Goal: Task Accomplishment & Management: Use online tool/utility

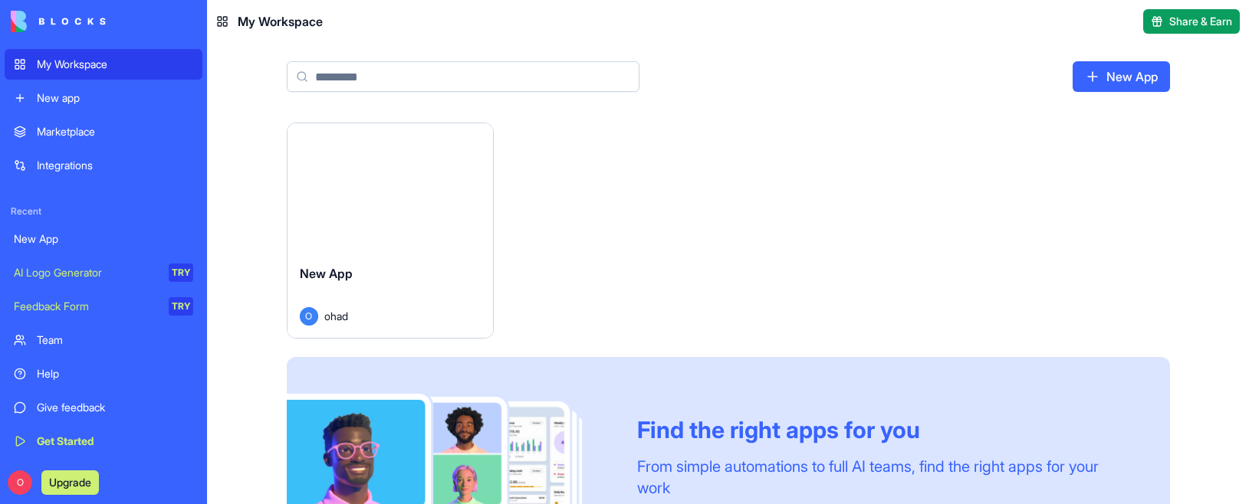
click at [74, 159] on div "Integrations" at bounding box center [115, 165] width 156 height 15
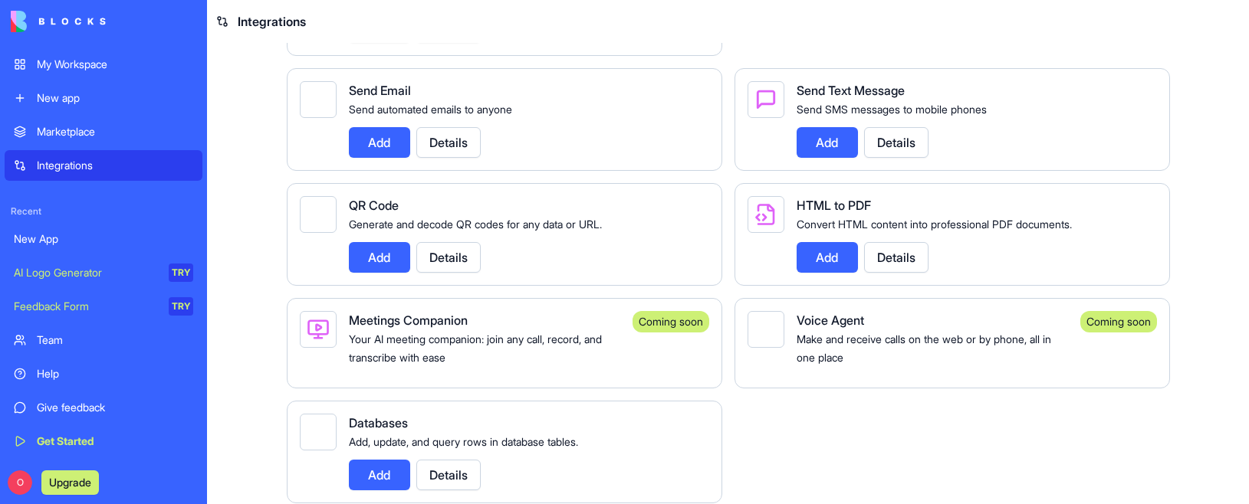
scroll to position [2389, 0]
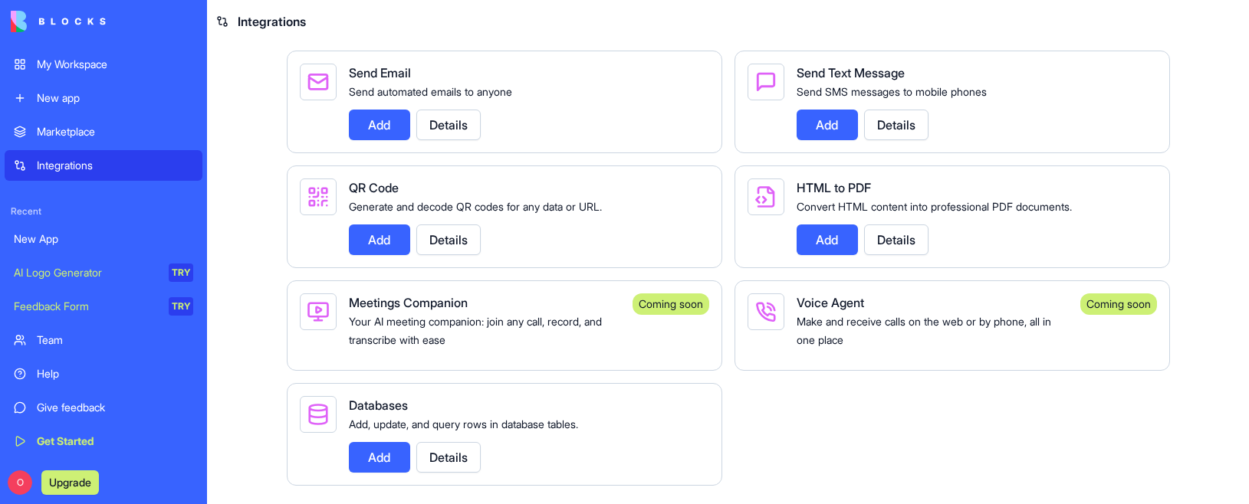
click at [55, 129] on div "Marketplace" at bounding box center [115, 131] width 156 height 15
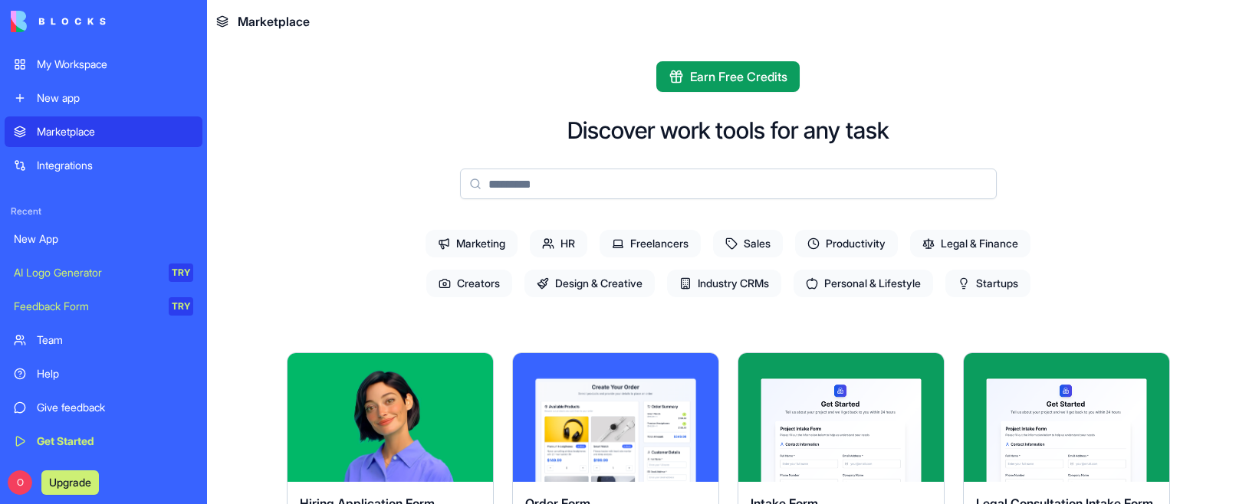
click at [64, 60] on div "My Workspace" at bounding box center [115, 64] width 156 height 15
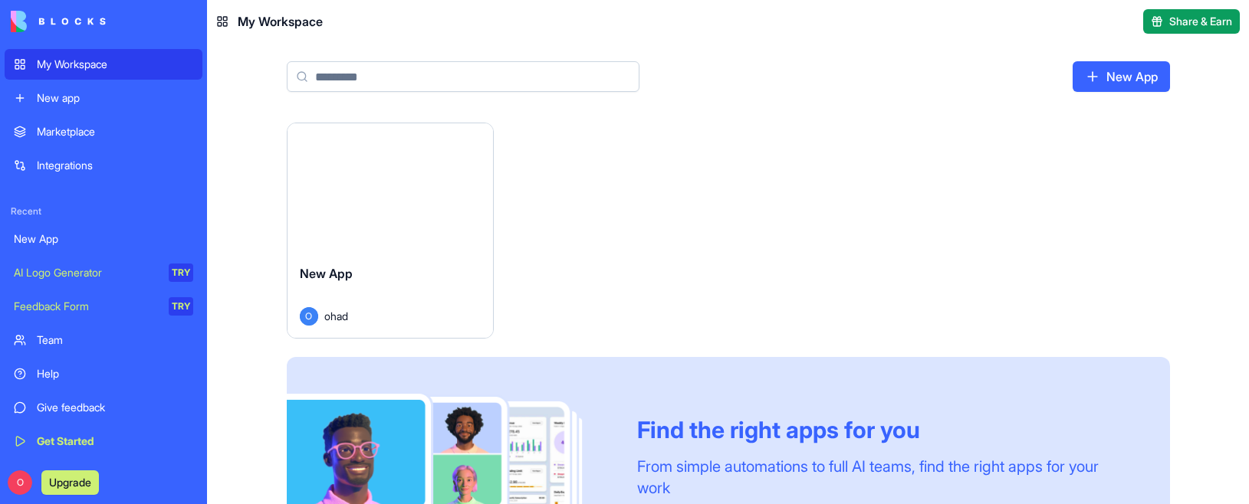
click at [63, 19] on img at bounding box center [58, 21] width 95 height 21
click at [385, 284] on div "New App" at bounding box center [390, 285] width 181 height 43
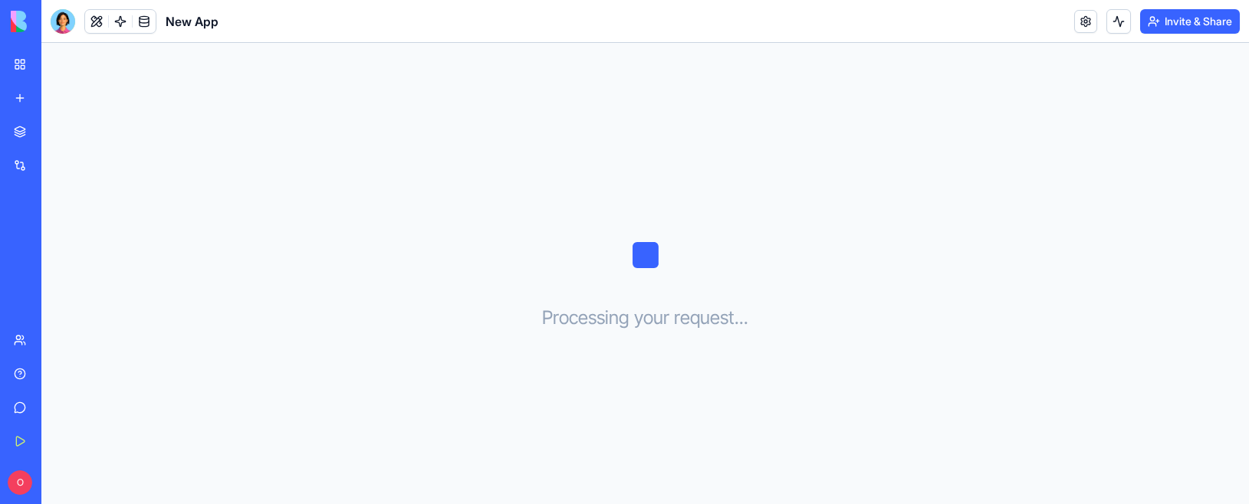
click at [57, 104] on div "New app" at bounding box center [47, 97] width 20 height 15
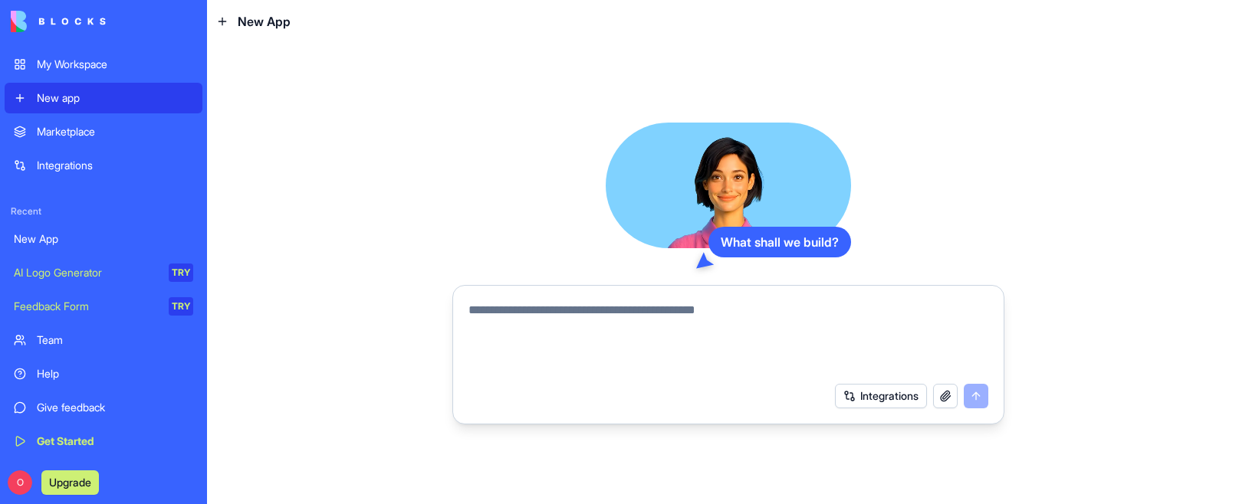
click at [884, 399] on button "Integrations" at bounding box center [881, 396] width 92 height 25
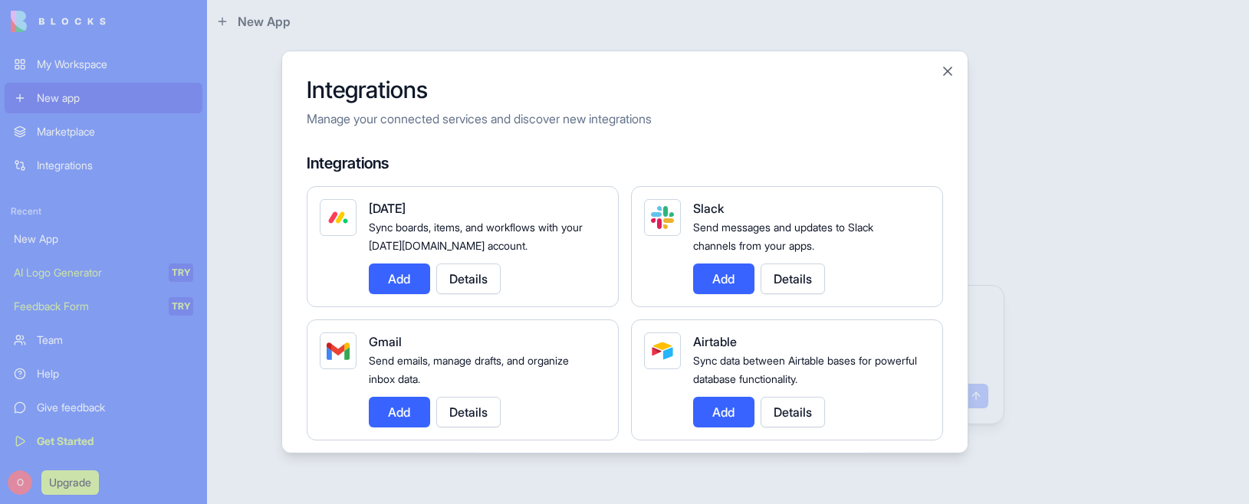
click at [399, 286] on button "Add" at bounding box center [399, 279] width 61 height 31
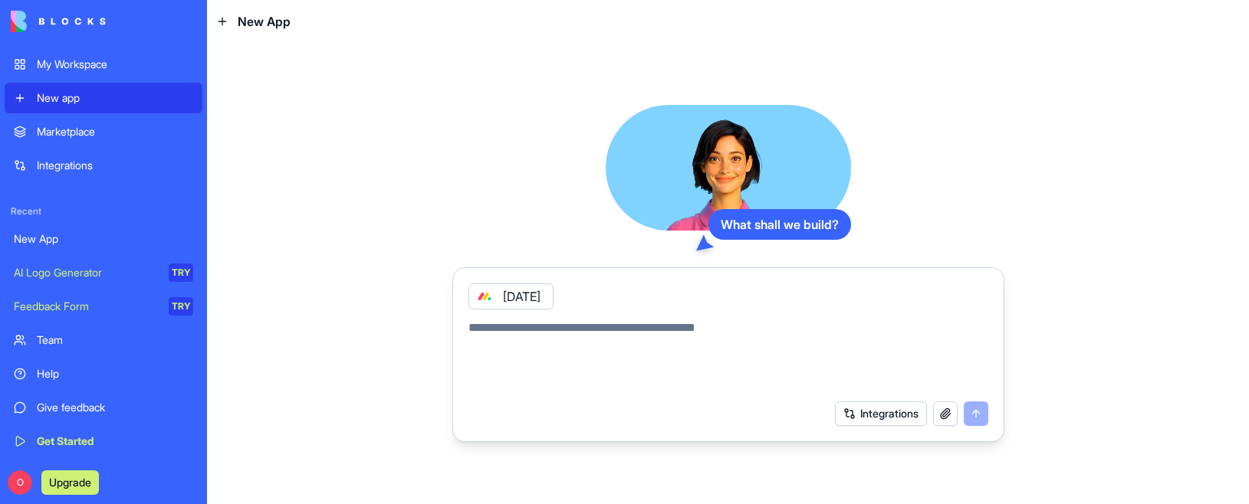
click at [888, 419] on button "Integrations" at bounding box center [881, 414] width 92 height 25
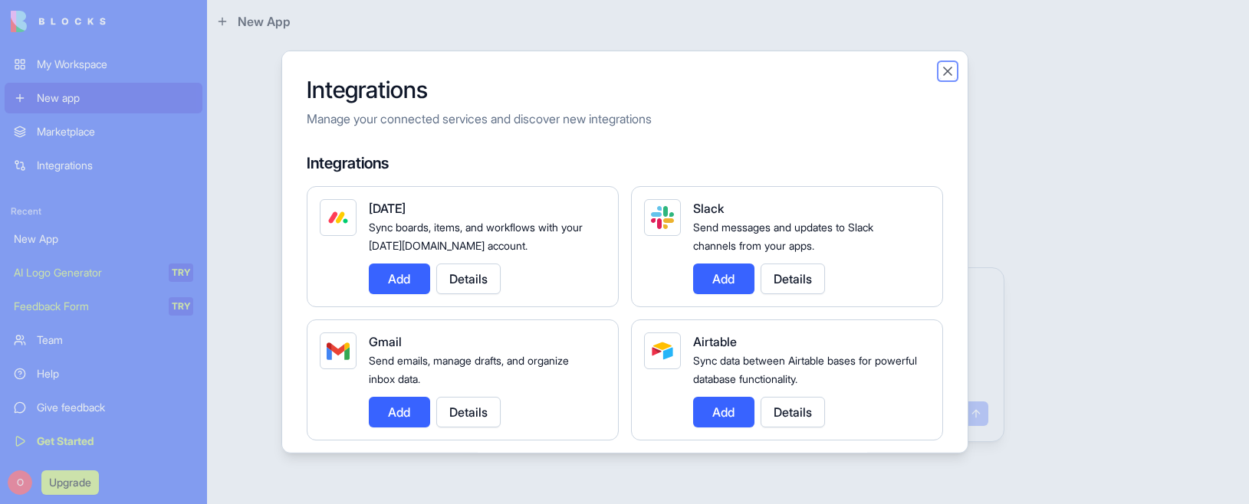
click at [945, 70] on button "Close" at bounding box center [947, 71] width 15 height 15
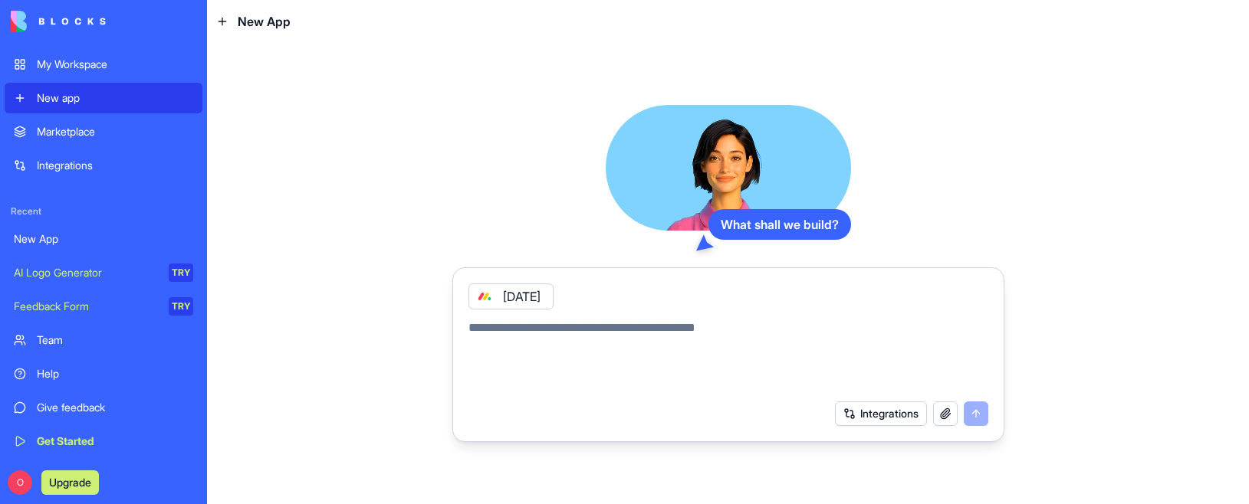
click at [529, 337] on textarea at bounding box center [728, 356] width 520 height 74
paste textarea "**********"
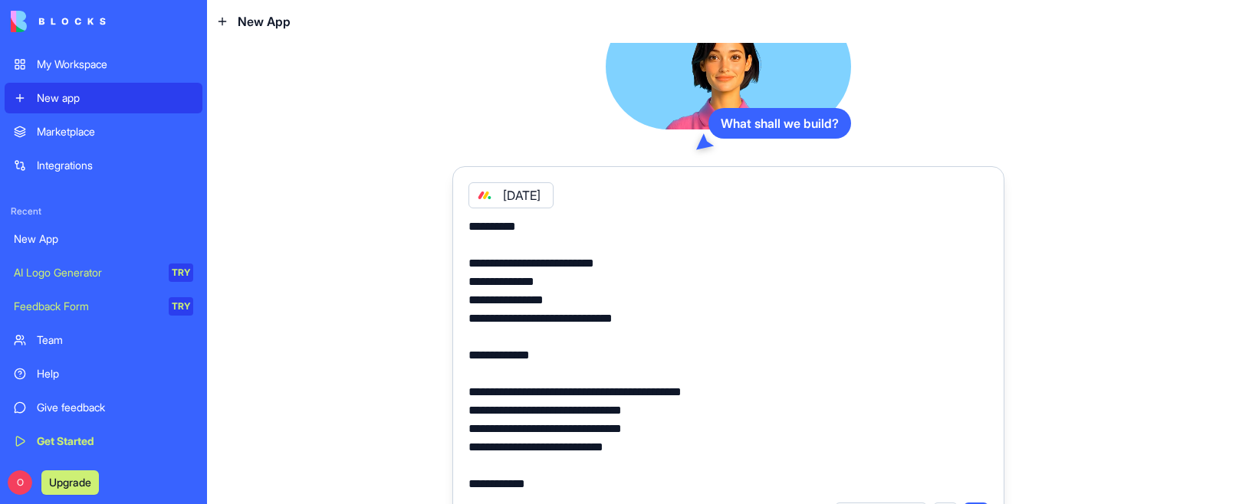
scroll to position [39, 0]
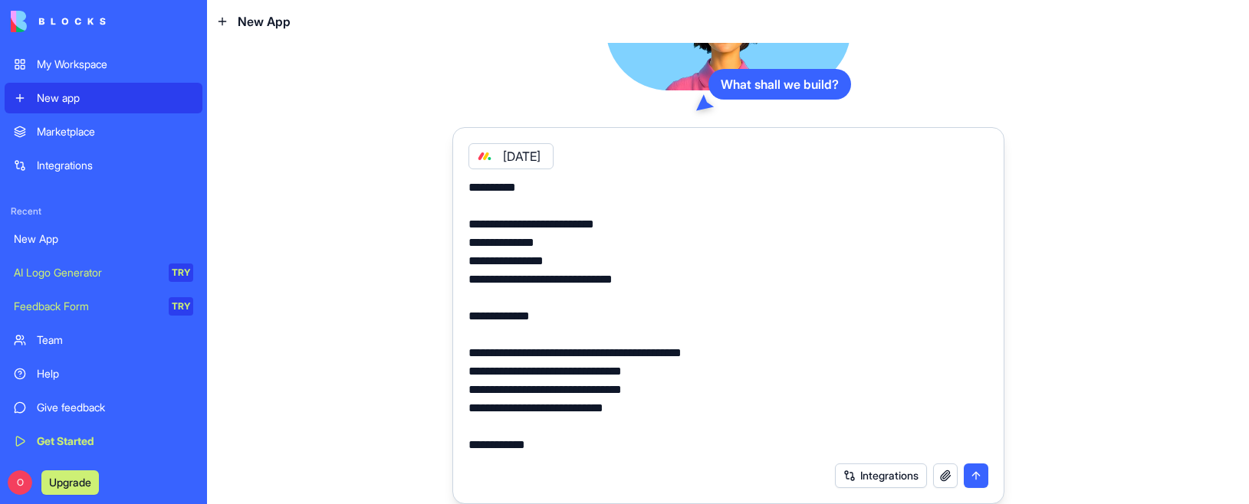
type textarea "**********"
click at [938, 475] on button "button" at bounding box center [945, 476] width 25 height 25
click at [967, 475] on button "submit" at bounding box center [976, 476] width 25 height 25
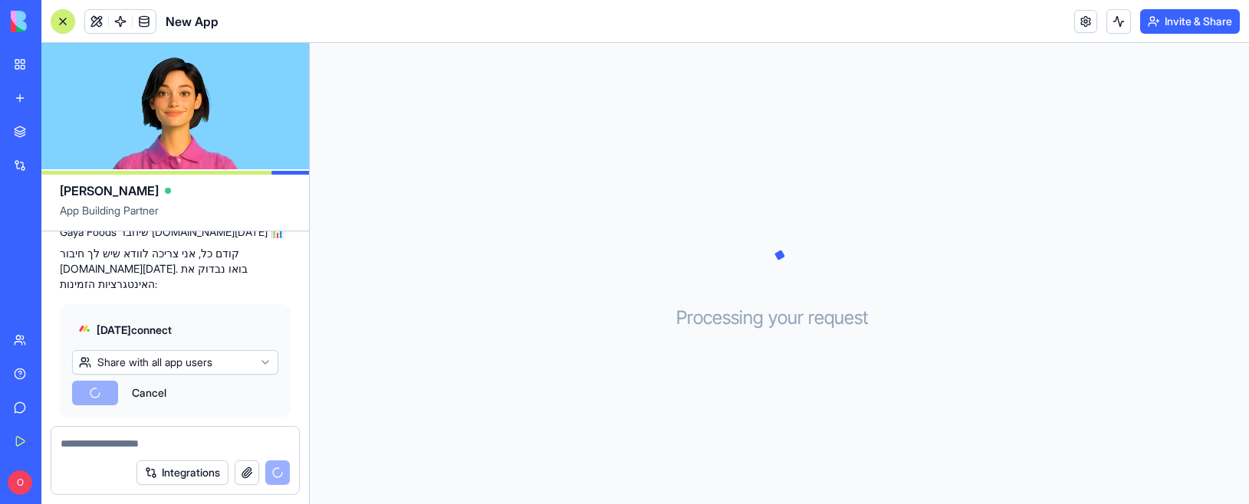
scroll to position [997, 0]
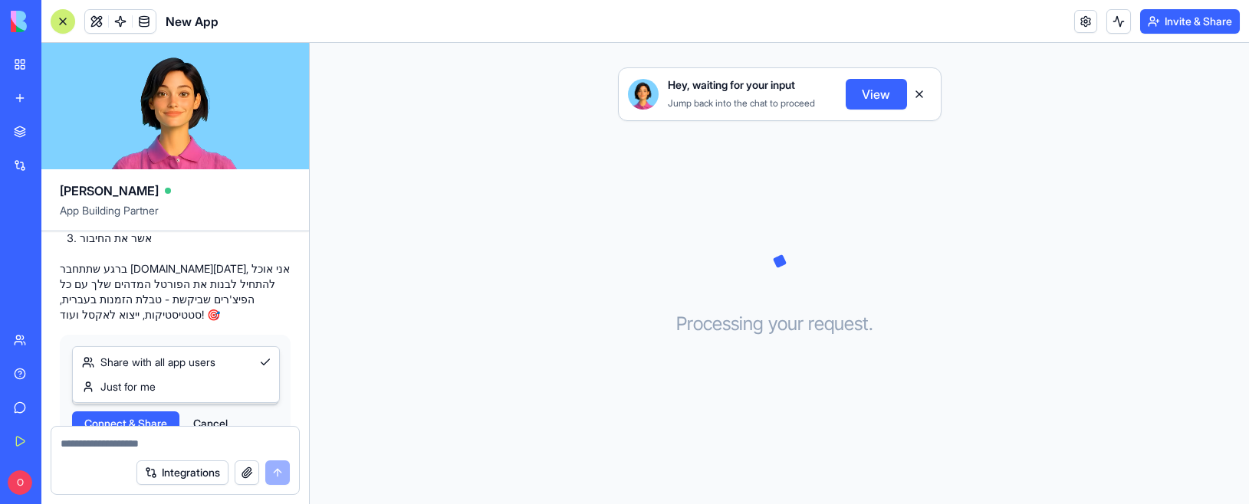
click at [209, 332] on html "My Workspace New app Marketplace Integrations Recent New App New App AI Logo Ge…" at bounding box center [624, 252] width 1249 height 504
click at [238, 273] on html "My Workspace New app Marketplace Integrations Recent New App New App AI Logo Ge…" at bounding box center [624, 252] width 1249 height 504
click at [123, 416] on span "Connect & Share" at bounding box center [125, 423] width 83 height 15
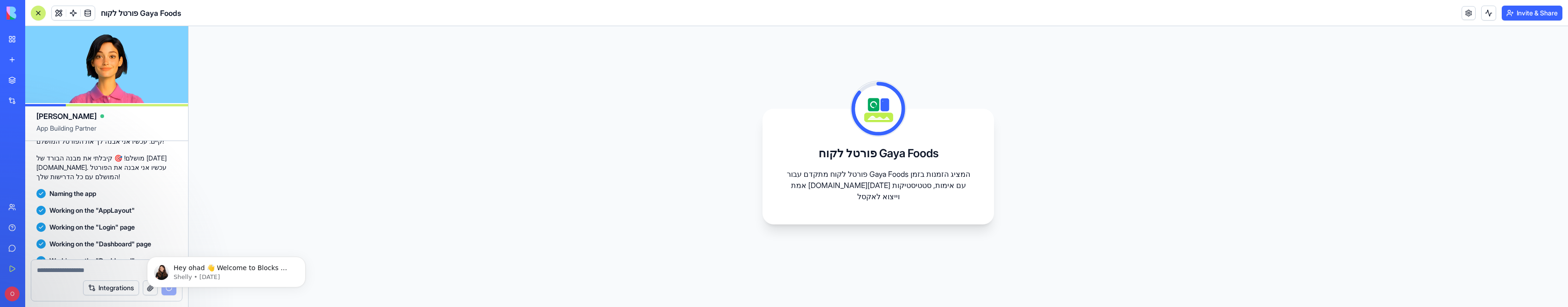
scroll to position [777, 0]
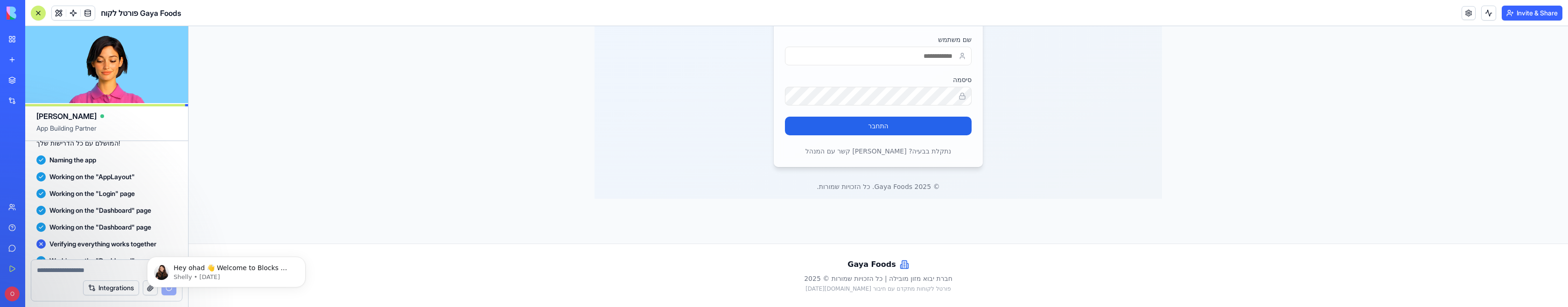
scroll to position [929, 0]
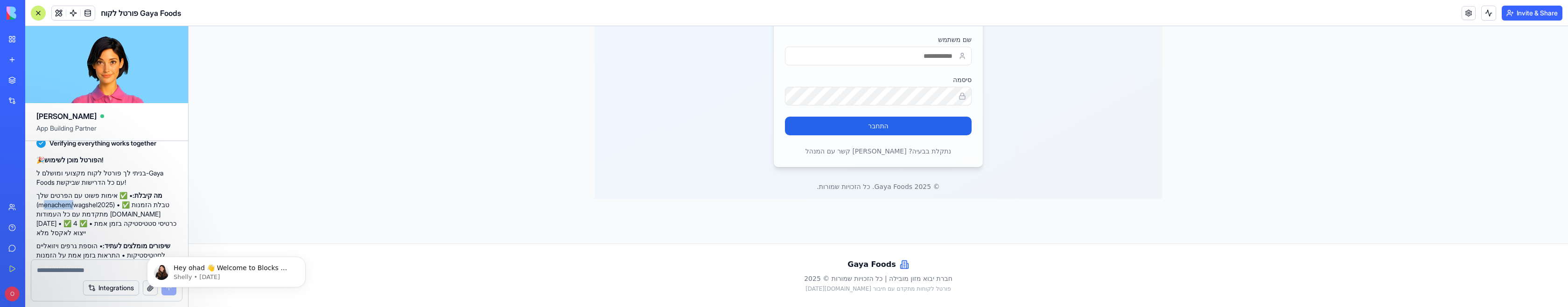
drag, startPoint x: 73, startPoint y: 157, endPoint x: 40, endPoint y: 159, distance: 33.1
click at [40, 191] on p "מה קיבלת: • ✅ אימות פשוט עם הפרטים שלך (menachem/wagshel2025) • ✅ טבלת הזמנות מ…" at bounding box center [107, 214] width 141 height 47
copy p "menachem"
click at [760, 57] on input "שם משתמש" at bounding box center [878, 56] width 187 height 19
paste input "********"
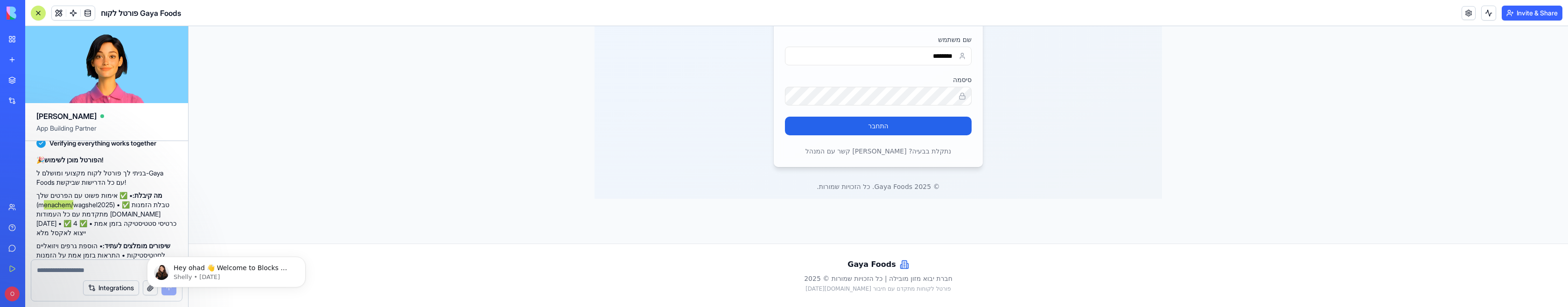
type input "********"
drag, startPoint x: 117, startPoint y: 157, endPoint x: 75, endPoint y: 158, distance: 42.0
click at [75, 191] on p "מה קיבלת: • ✅ אימות פשוט עם הפרטים שלך (menachem/wagshel2025) • ✅ טבלת הזמנות מ…" at bounding box center [107, 214] width 141 height 47
copy p "wagshel2025"
click at [760, 129] on button "התחבר" at bounding box center [878, 126] width 187 height 19
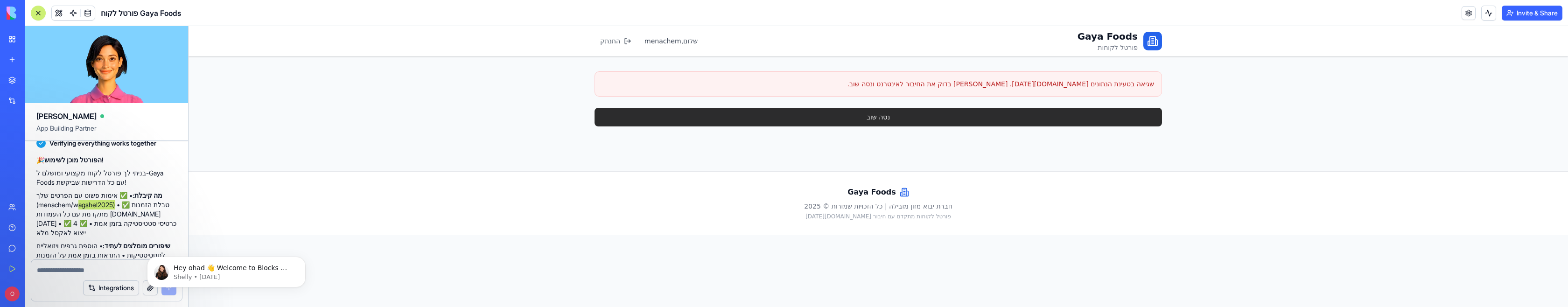
click at [760, 119] on button "נסה שוב" at bounding box center [878, 117] width 567 height 19
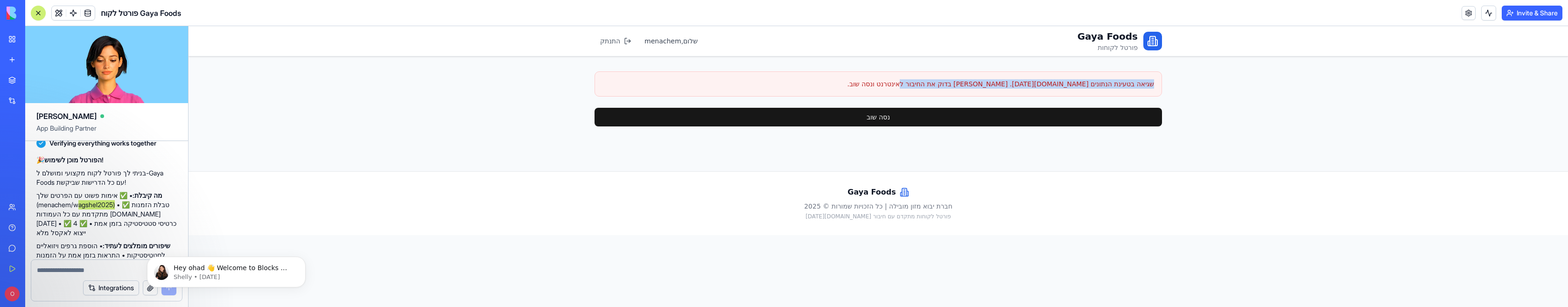
drag, startPoint x: 979, startPoint y: 75, endPoint x: 1216, endPoint y: 69, distance: 237.1
click at [760, 68] on div "Gaya Foods פורטל לקוחות שלום, menachem התנתק שגיאה בטעינת הנתונים [DOMAIN_NAME]…" at bounding box center [878, 167] width 1379 height 281
copy div "שגיאה בטעינת הנתונים [DOMAIN_NAME][DATE]. [PERSON_NAME] בדוק את החיבור לאינטרנט…"
click at [47, 271] on textarea at bounding box center [107, 270] width 139 height 9
paste textarea "**********"
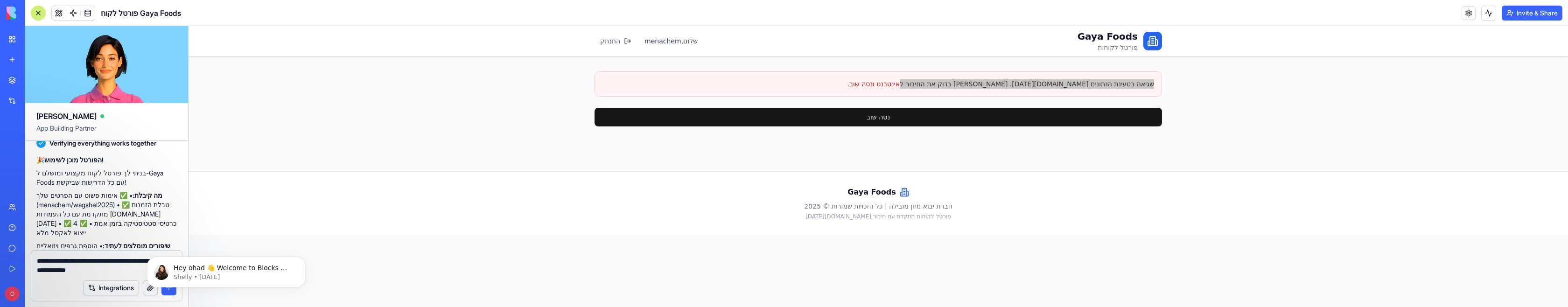
type textarea "**********"
click at [169, 294] on body "Hey ohad 👋 Welcome to Blocks 🙌 I'm here if you have any questions! Shelly • [DA…" at bounding box center [226, 270] width 179 height 58
click at [169, 293] on body "Hey ohad 👋 Welcome to Blocks 🙌 I'm here if you have any questions! Shelly • [DA…" at bounding box center [226, 270] width 179 height 58
click at [169, 292] on body "Hey ohad 👋 Welcome to Blocks 🙌 I'm here if you have any questions! Shelly • [DA…" at bounding box center [226, 270] width 179 height 58
click at [169, 292] on body "Hey ohad 👋 Welcome to Blocks 🙌 I'm here if you have any questions! Shelly • [DA…" at bounding box center [226, 270] width 179 height 58
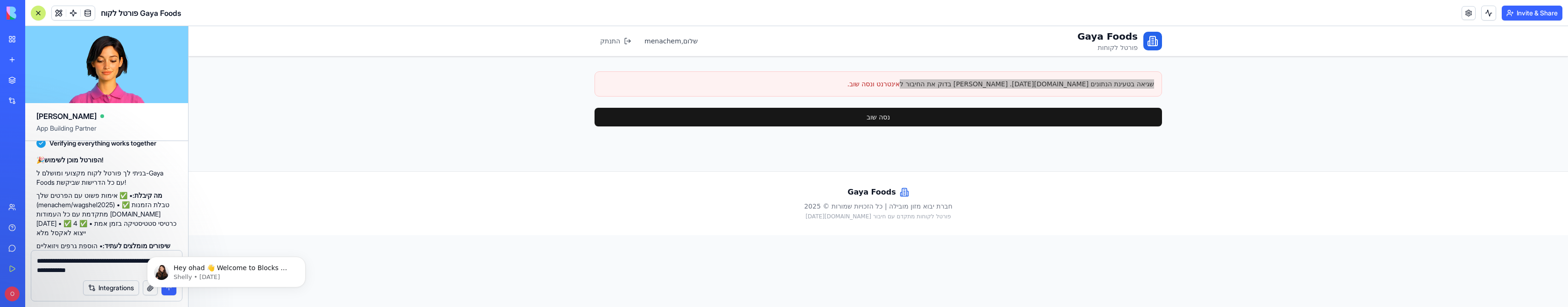
click at [171, 291] on body "Hey ohad 👋 Welcome to Blocks 🙌 I'm here if you have any questions! Shelly • [DA…" at bounding box center [226, 270] width 179 height 58
click at [55, 284] on div "Integrations" at bounding box center [107, 288] width 151 height 26
click at [115, 270] on textarea "**********" at bounding box center [107, 266] width 139 height 19
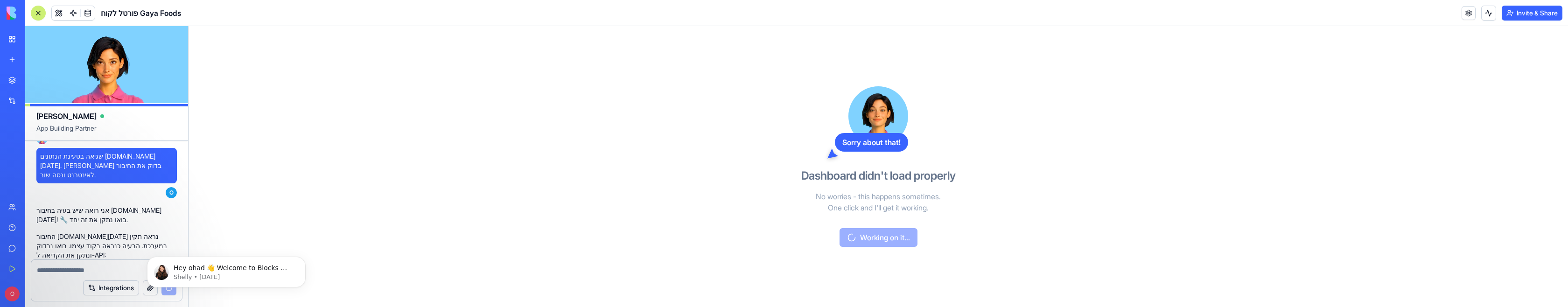
scroll to position [1239, 0]
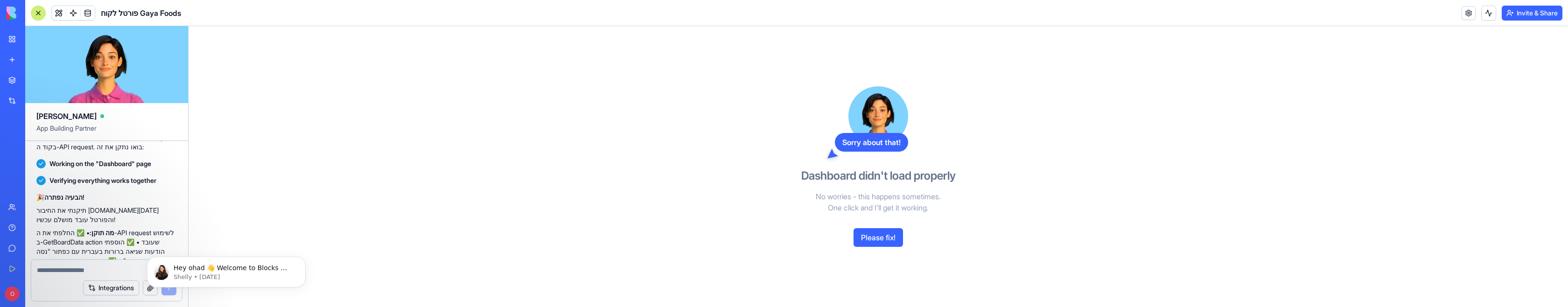
click at [760, 242] on button "Please fix!" at bounding box center [878, 238] width 49 height 19
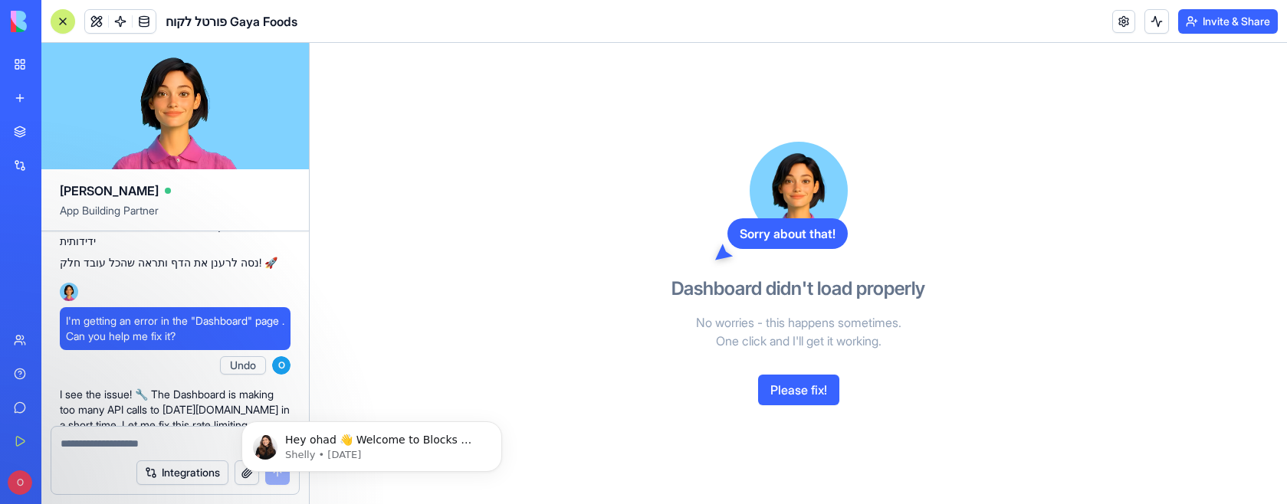
scroll to position [2503, 0]
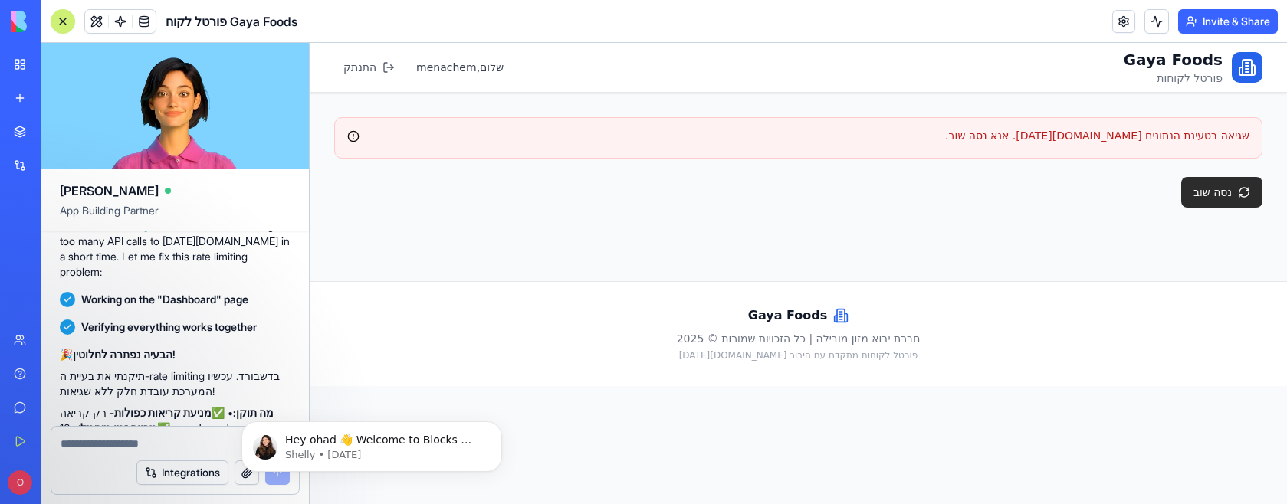
click at [1218, 192] on button "נסה שוב" at bounding box center [1221, 192] width 81 height 31
drag, startPoint x: 1256, startPoint y: 465, endPoint x: 1075, endPoint y: 464, distance: 180.9
click at [1075, 465] on li "שגיאה בטעינת הנתונים [DOMAIN_NAME][DATE]. אנא נסה שוב." at bounding box center [1118, 465] width 273 height 41
click at [1039, 465] on div "שגיאה בטעינת הנתונים [DOMAIN_NAME][DATE]. אנא נסה שוב." at bounding box center [1141, 466] width 229 height 30
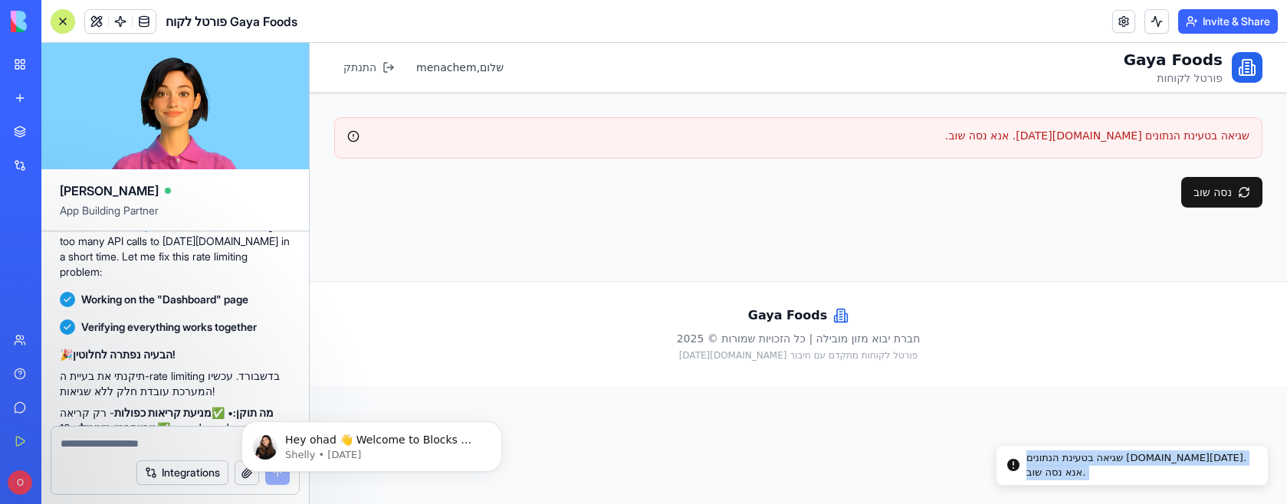
click at [1040, 465] on div "שגיאה בטעינת הנתונים [DOMAIN_NAME][DATE]. אנא נסה שוב." at bounding box center [1141, 466] width 229 height 30
copy div "שגיאה בטעינת הנתונים [DOMAIN_NAME][DATE]. אנא נסה שוב."
click at [67, 444] on textarea at bounding box center [175, 443] width 229 height 15
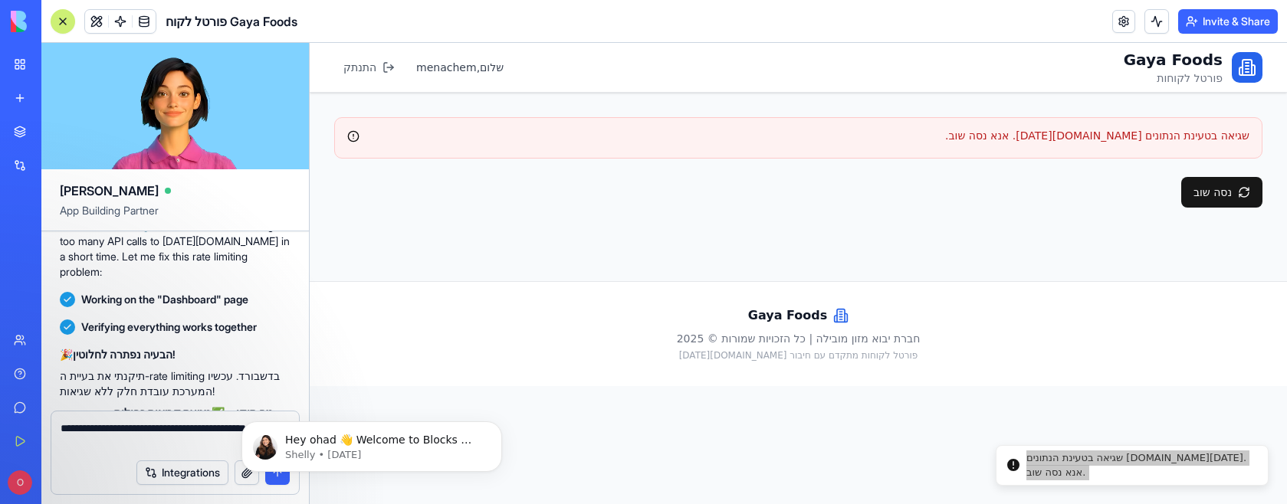
type textarea "**********"
click at [274, 479] on body "Hey ohad 👋 Welcome to Blocks 🙌 I'm here if you have any questions! Shelly • [DA…" at bounding box center [372, 443] width 294 height 95
click at [275, 481] on body "Hey ohad 👋 Welcome to Blocks 🙌 I'm here if you have any questions! Shelly • [DA…" at bounding box center [372, 443] width 294 height 95
click at [280, 478] on body "Hey ohad 👋 Welcome to Blocks 🙌 I'm here if you have any questions! Shelly • [DA…" at bounding box center [372, 443] width 294 height 95
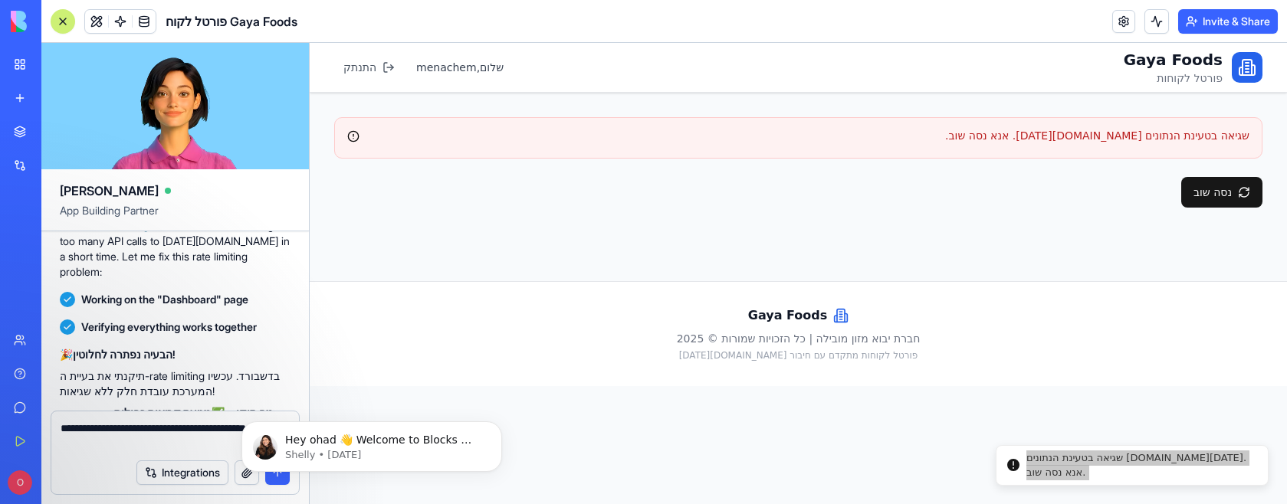
click at [107, 457] on div "Integrations" at bounding box center [175, 473] width 248 height 43
click at [491, 426] on button "Dismiss notification" at bounding box center [498, 426] width 20 height 20
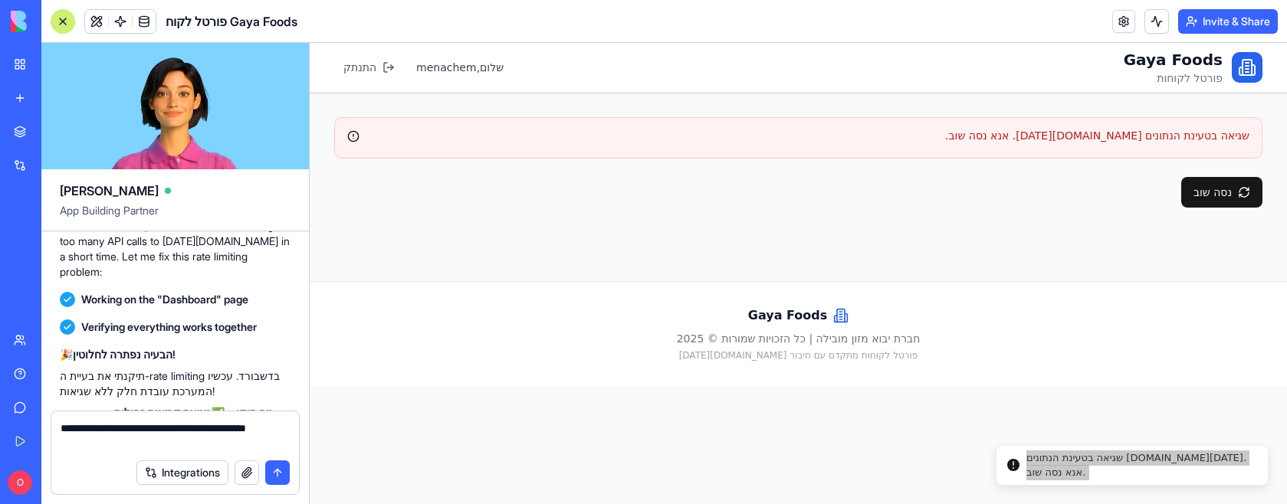
click at [281, 432] on textarea "**********" at bounding box center [175, 436] width 229 height 31
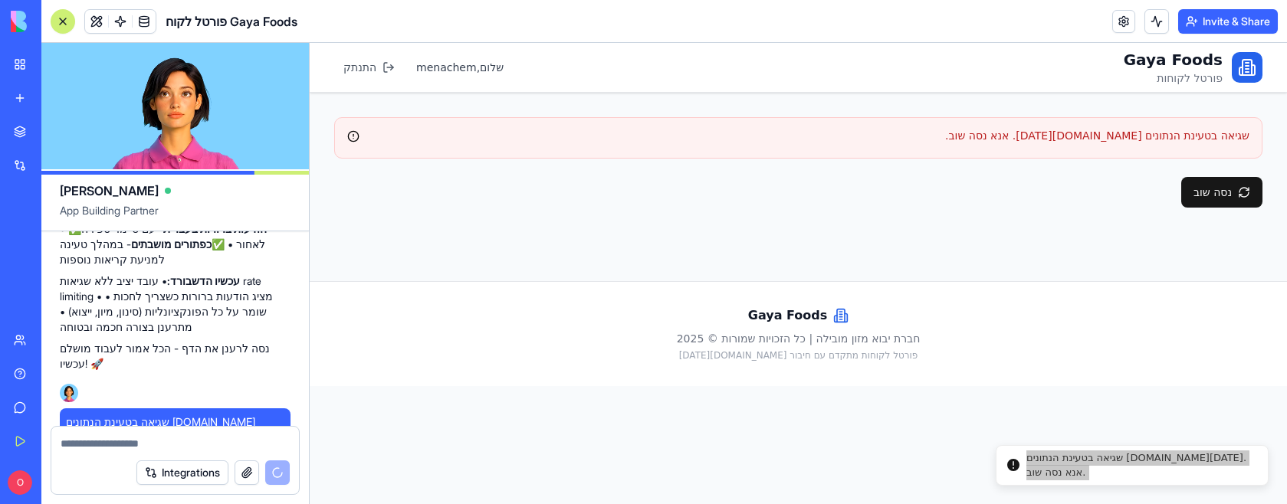
scroll to position [2776, 0]
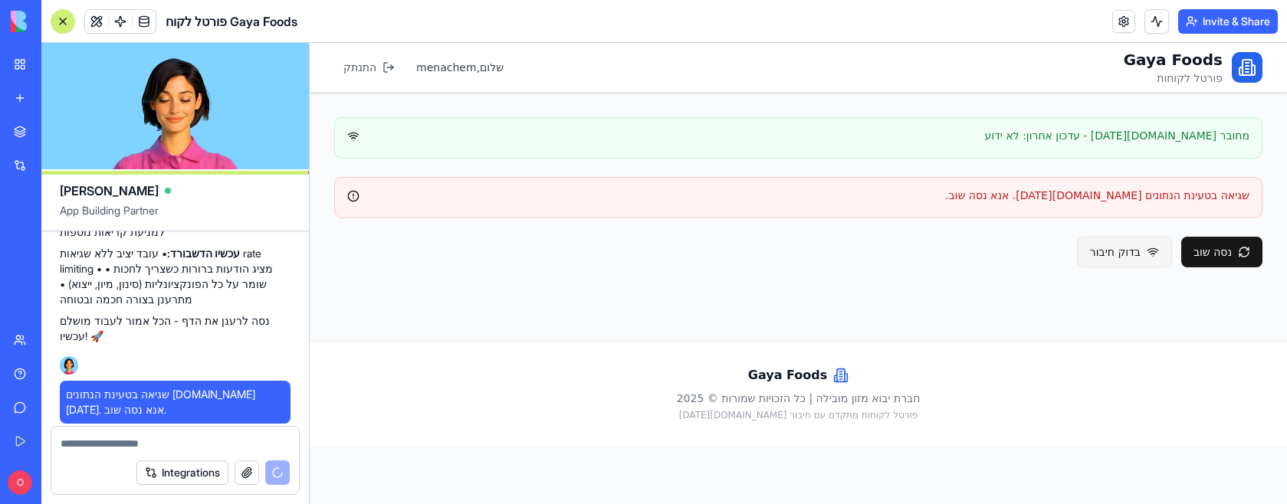
click at [1141, 251] on button "בדוק חיבור" at bounding box center [1124, 252] width 95 height 31
